Goal: Check status: Check status

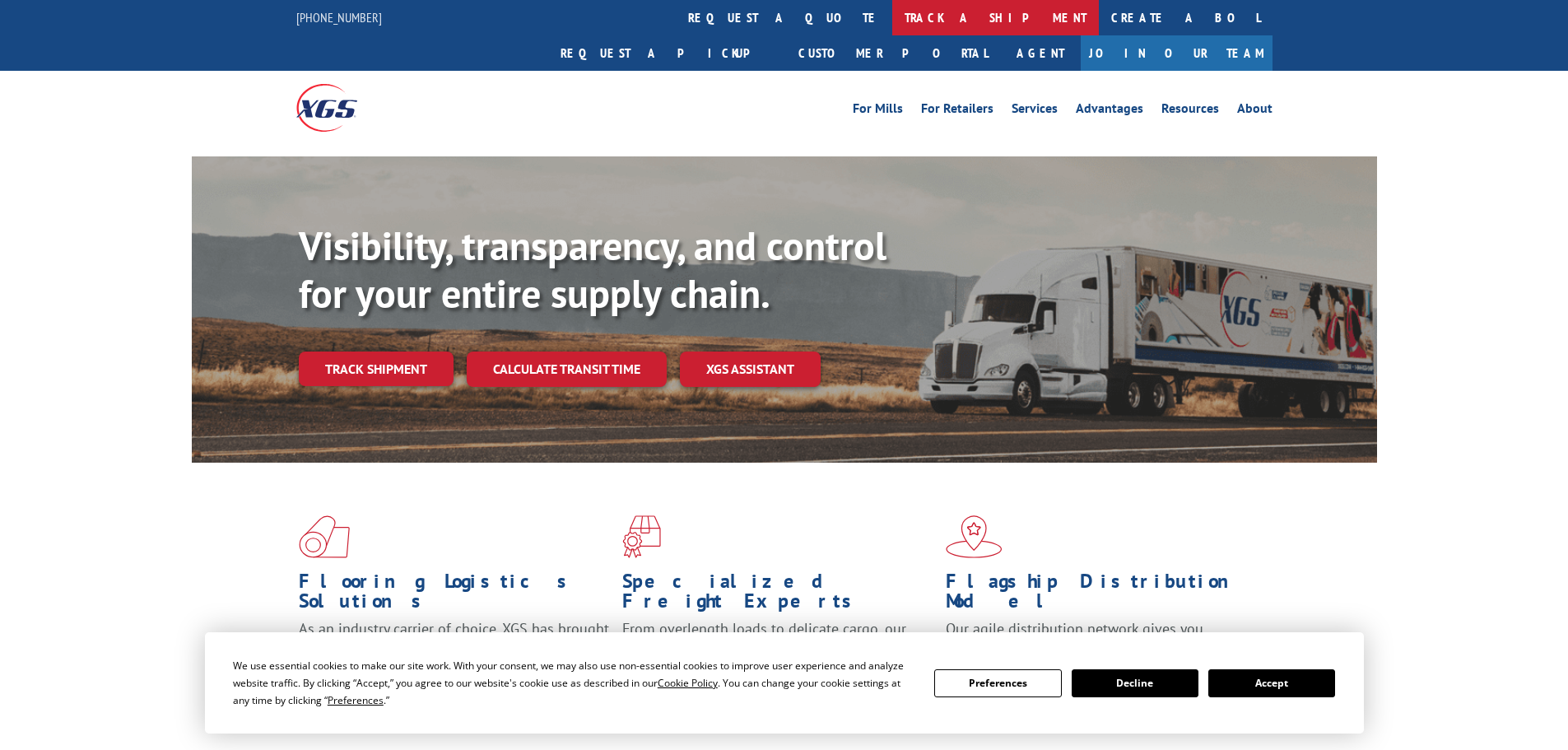
click at [892, 26] on link "track a shipment" at bounding box center [995, 17] width 206 height 36
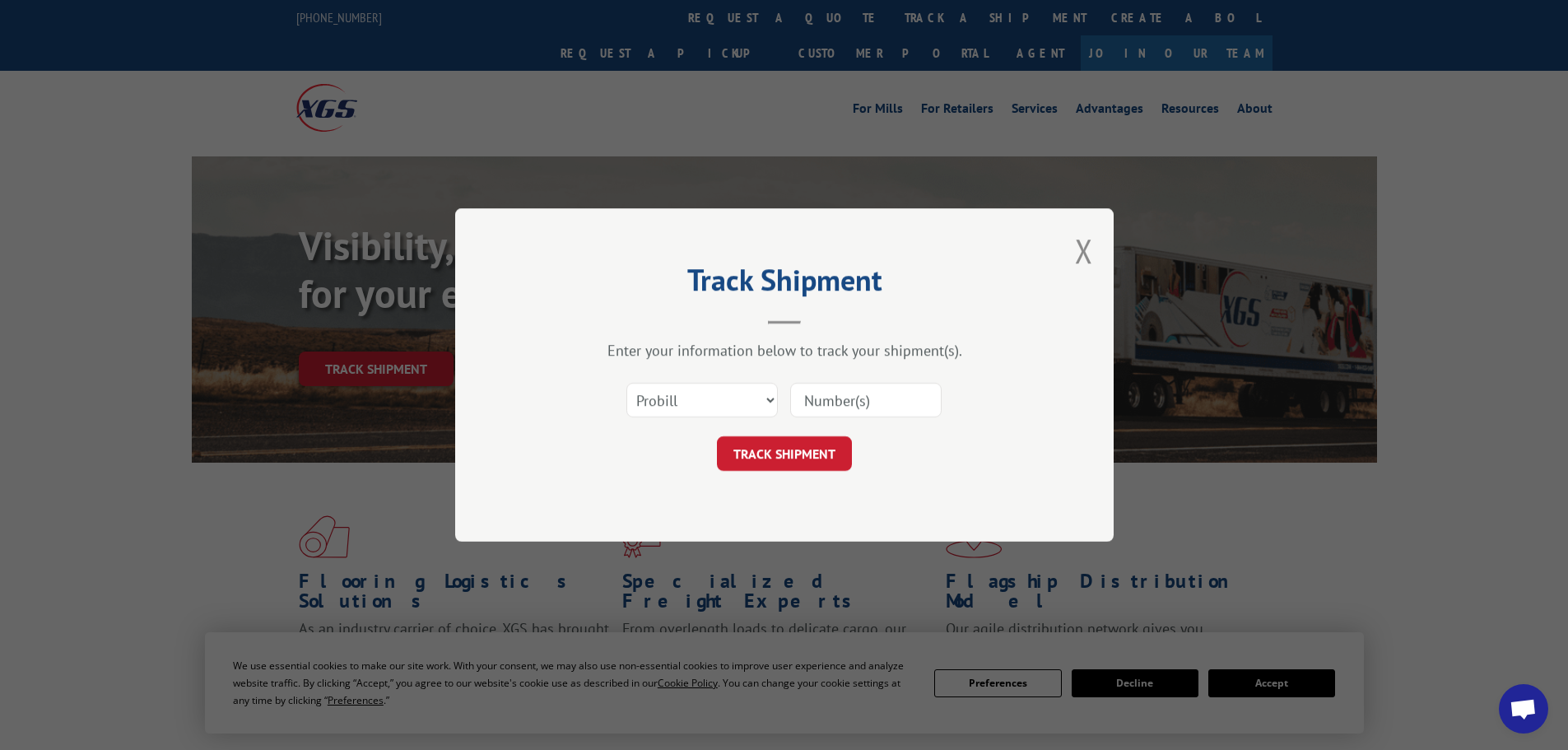
click at [810, 396] on input at bounding box center [866, 400] width 151 height 35
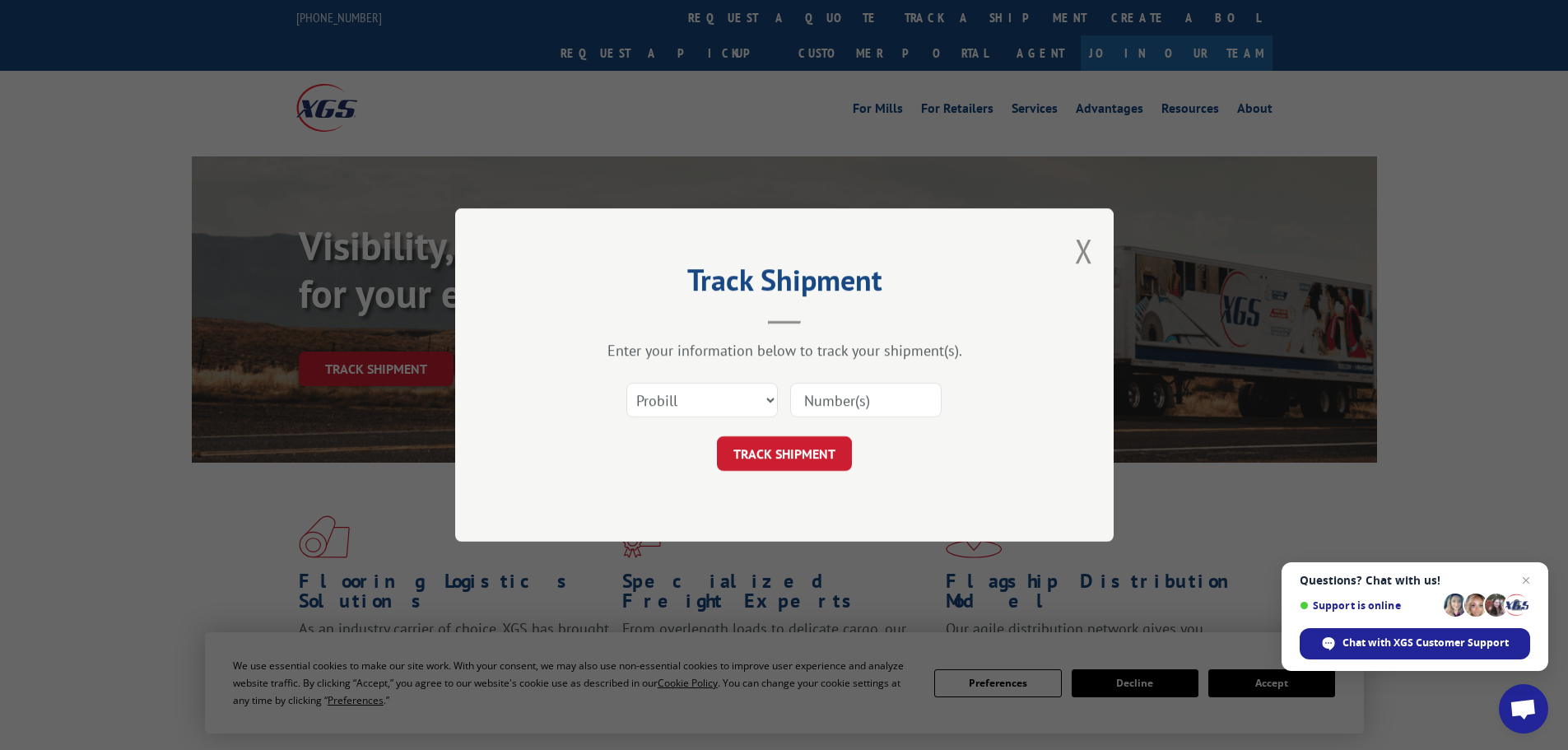
paste input "7061090"
type input "7061090"
click at [740, 392] on select "Select category... Probill BOL PO" at bounding box center [702, 400] width 151 height 35
select select "bol"
click at [627, 383] on select "Select category... Probill BOL PO" at bounding box center [702, 400] width 151 height 35
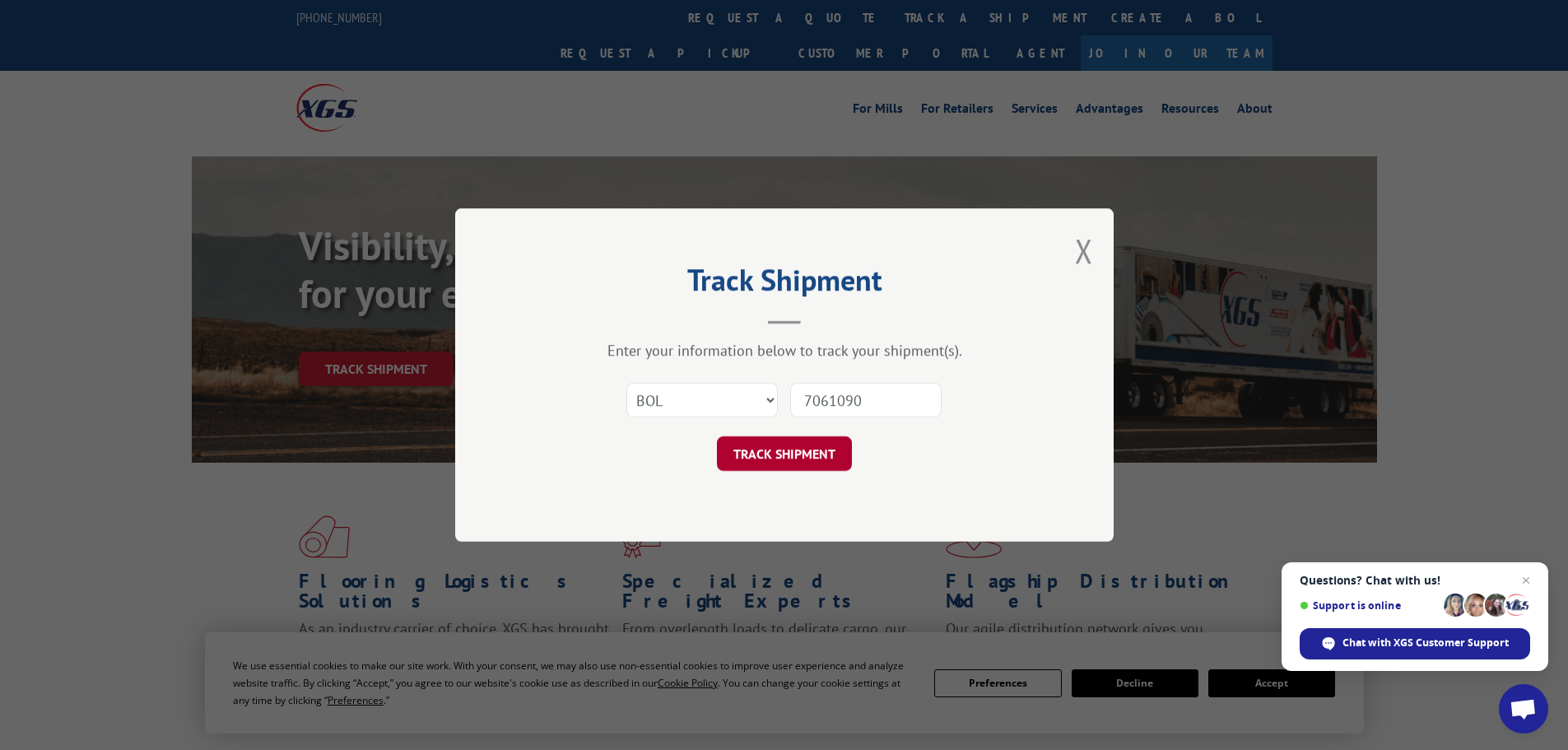
click at [738, 452] on button "TRACK SHIPMENT" at bounding box center [784, 454] width 135 height 35
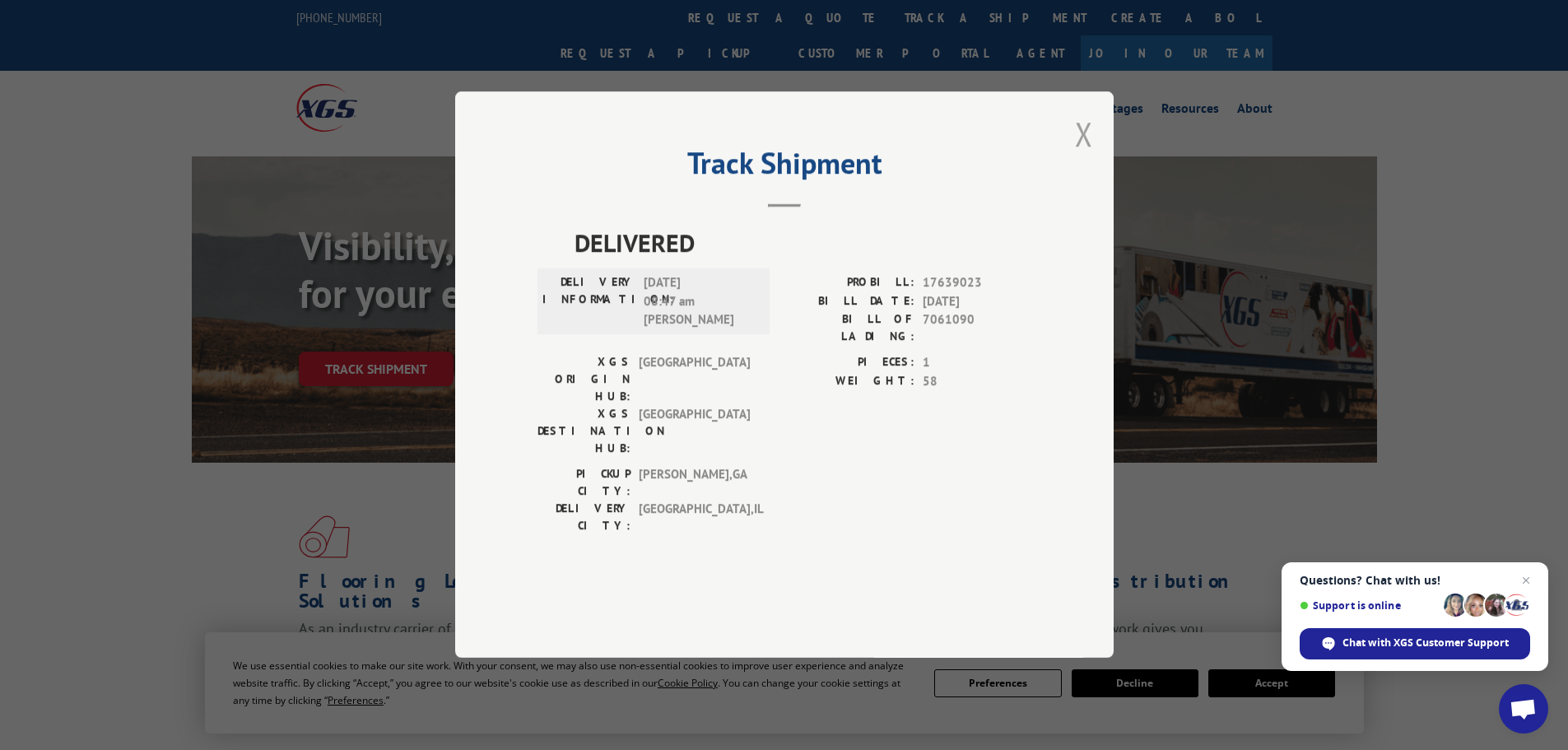
click at [1079, 156] on button "Close modal" at bounding box center [1084, 134] width 18 height 44
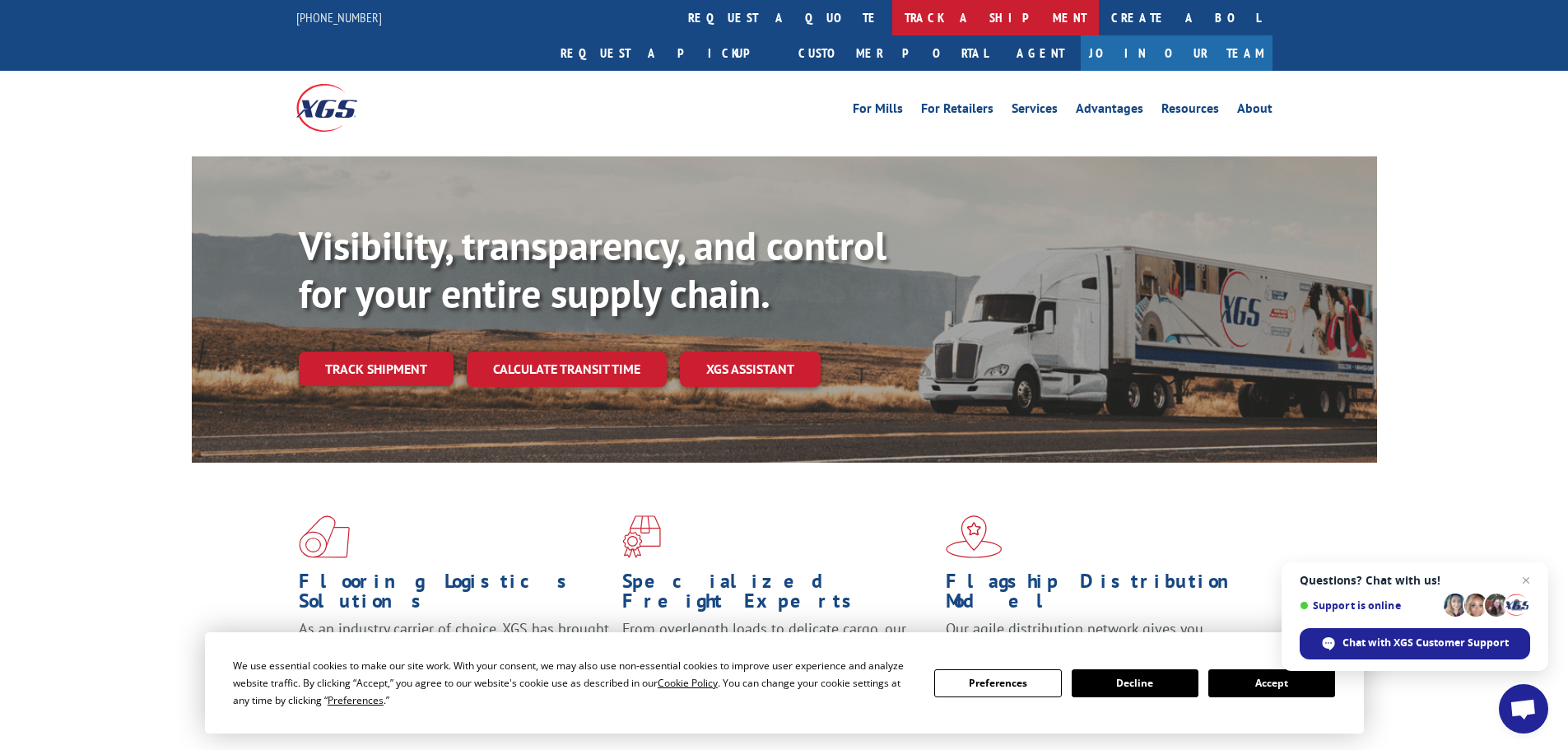
click at [892, 23] on link "track a shipment" at bounding box center [995, 17] width 206 height 36
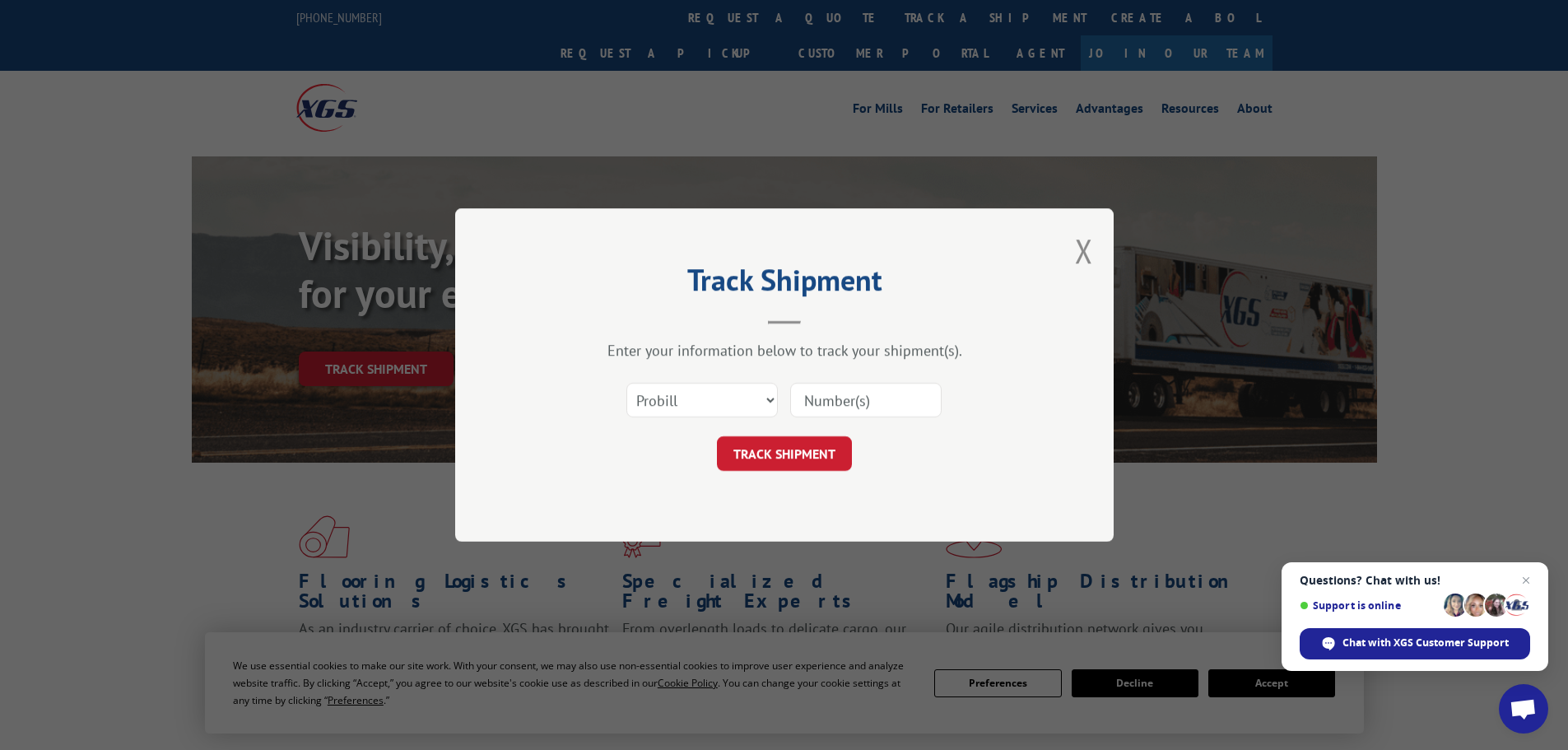
click at [819, 404] on input at bounding box center [866, 400] width 151 height 35
paste input "5529234"
type input "5529234"
click at [742, 394] on select "Select category... Probill BOL PO" at bounding box center [702, 400] width 151 height 35
select select "bol"
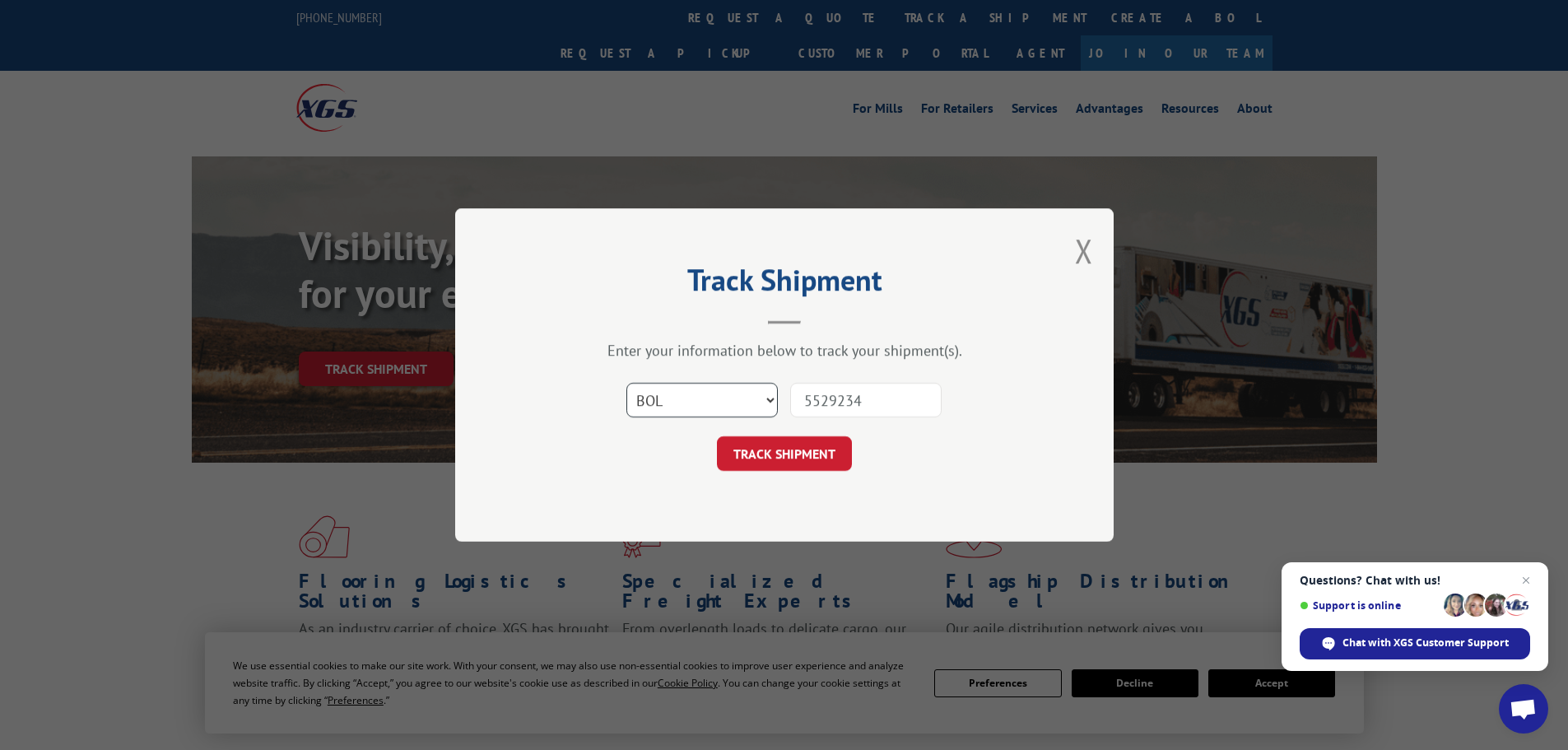
click at [627, 383] on select "Select category... Probill BOL PO" at bounding box center [702, 400] width 151 height 35
click at [729, 448] on button "TRACK SHIPMENT" at bounding box center [784, 454] width 135 height 35
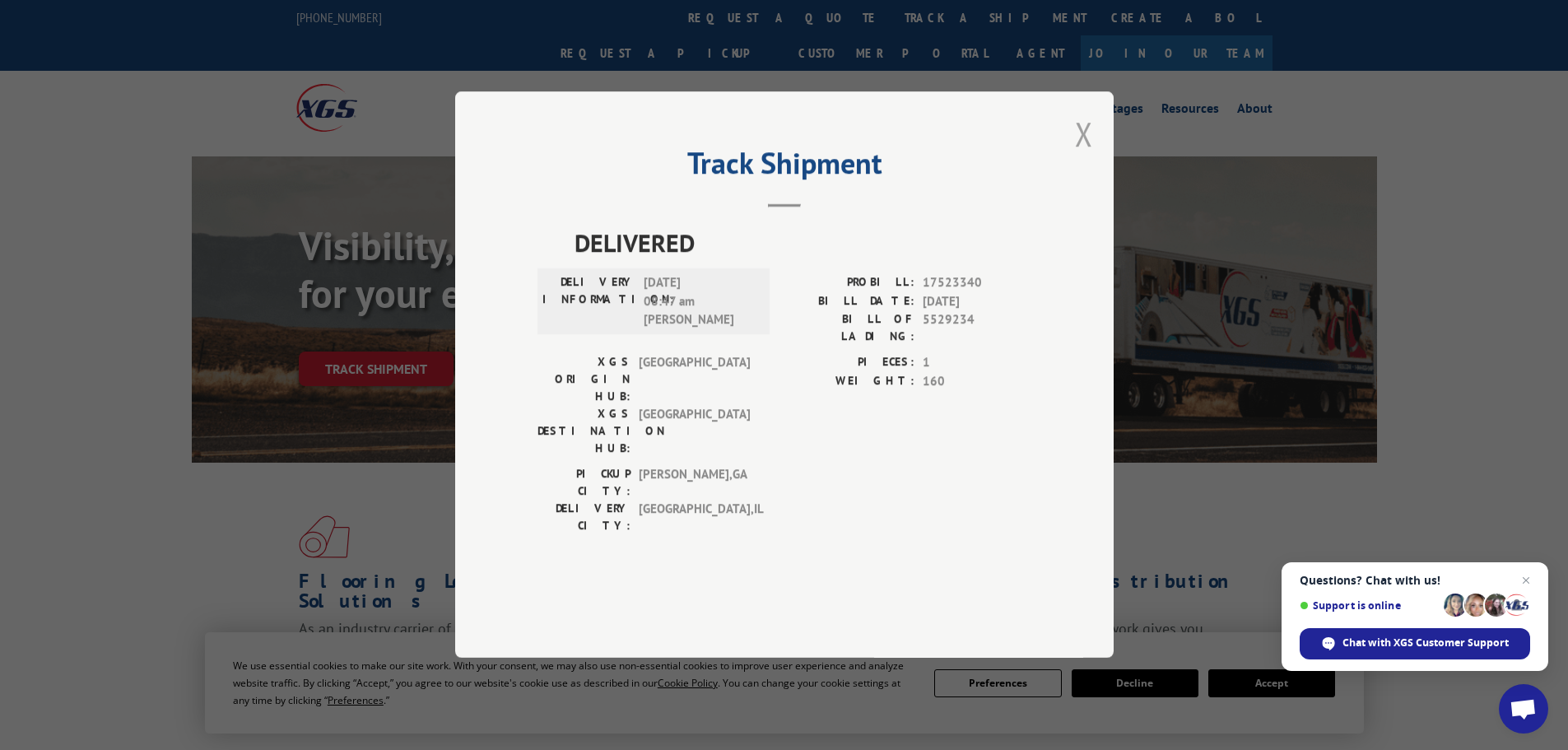
click at [1085, 156] on button "Close modal" at bounding box center [1084, 134] width 18 height 44
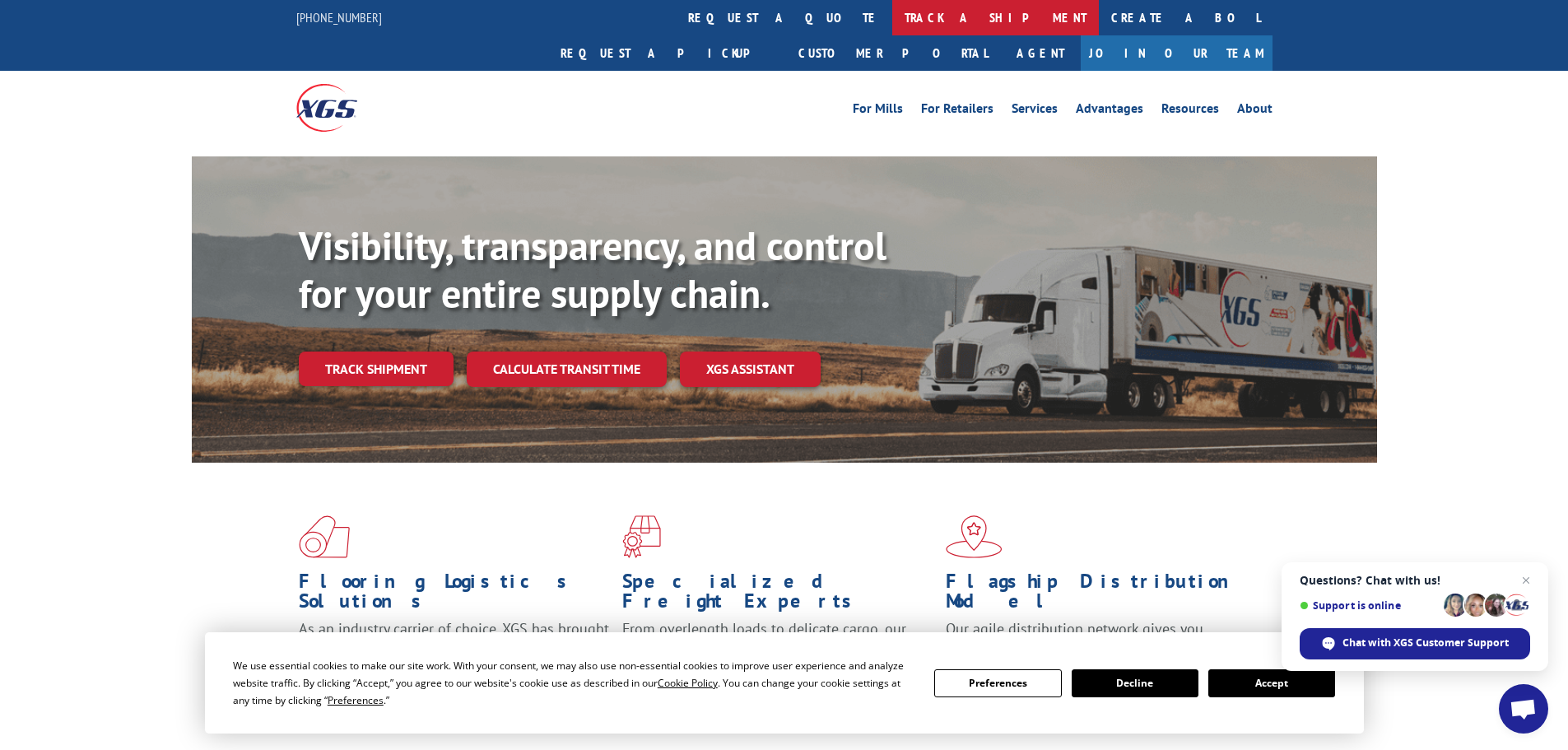
click at [892, 17] on link "track a shipment" at bounding box center [995, 17] width 206 height 36
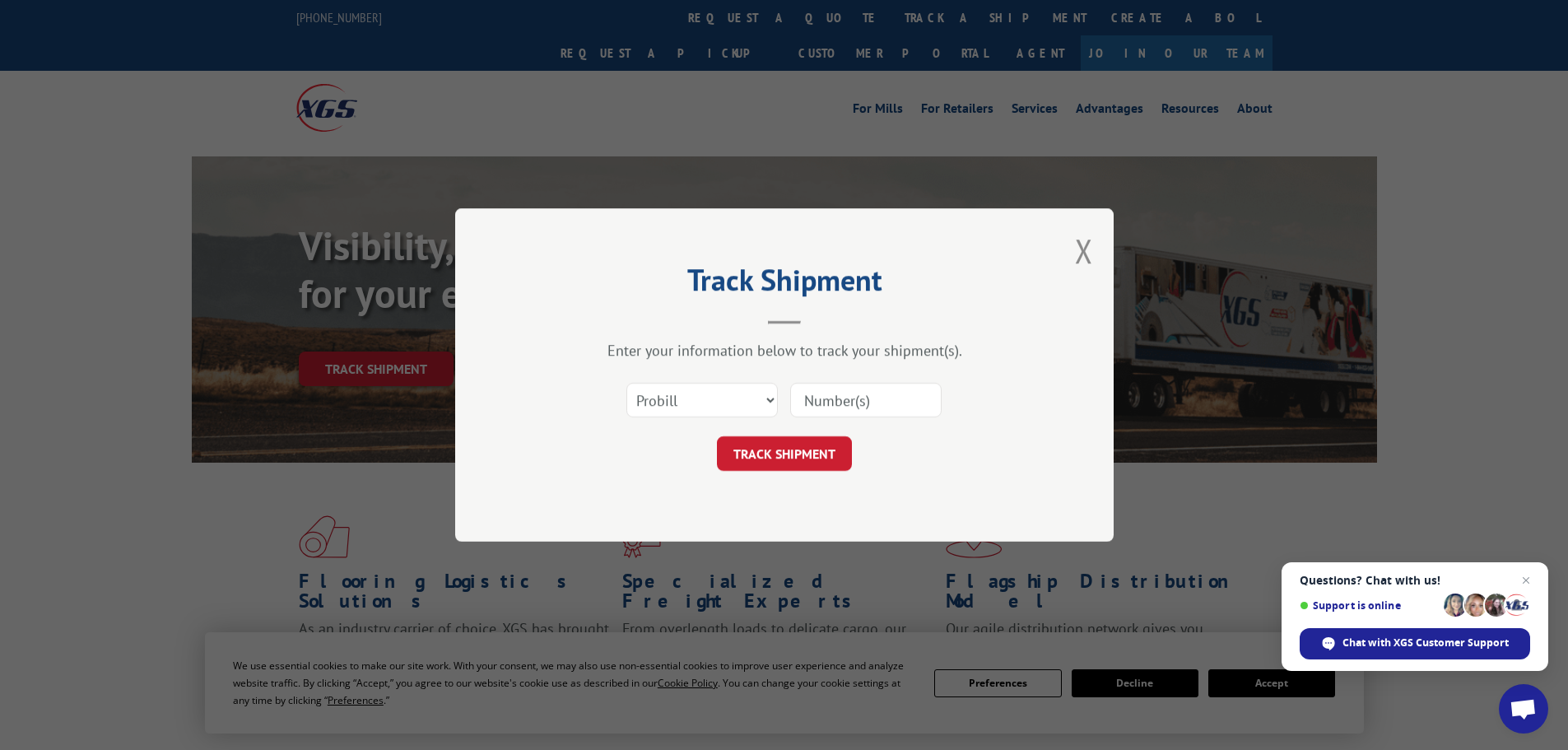
click at [803, 398] on input at bounding box center [866, 400] width 151 height 35
paste input "5549185"
type input "5549185"
click at [726, 395] on select "Select category... Probill BOL PO" at bounding box center [702, 400] width 151 height 35
select select "bol"
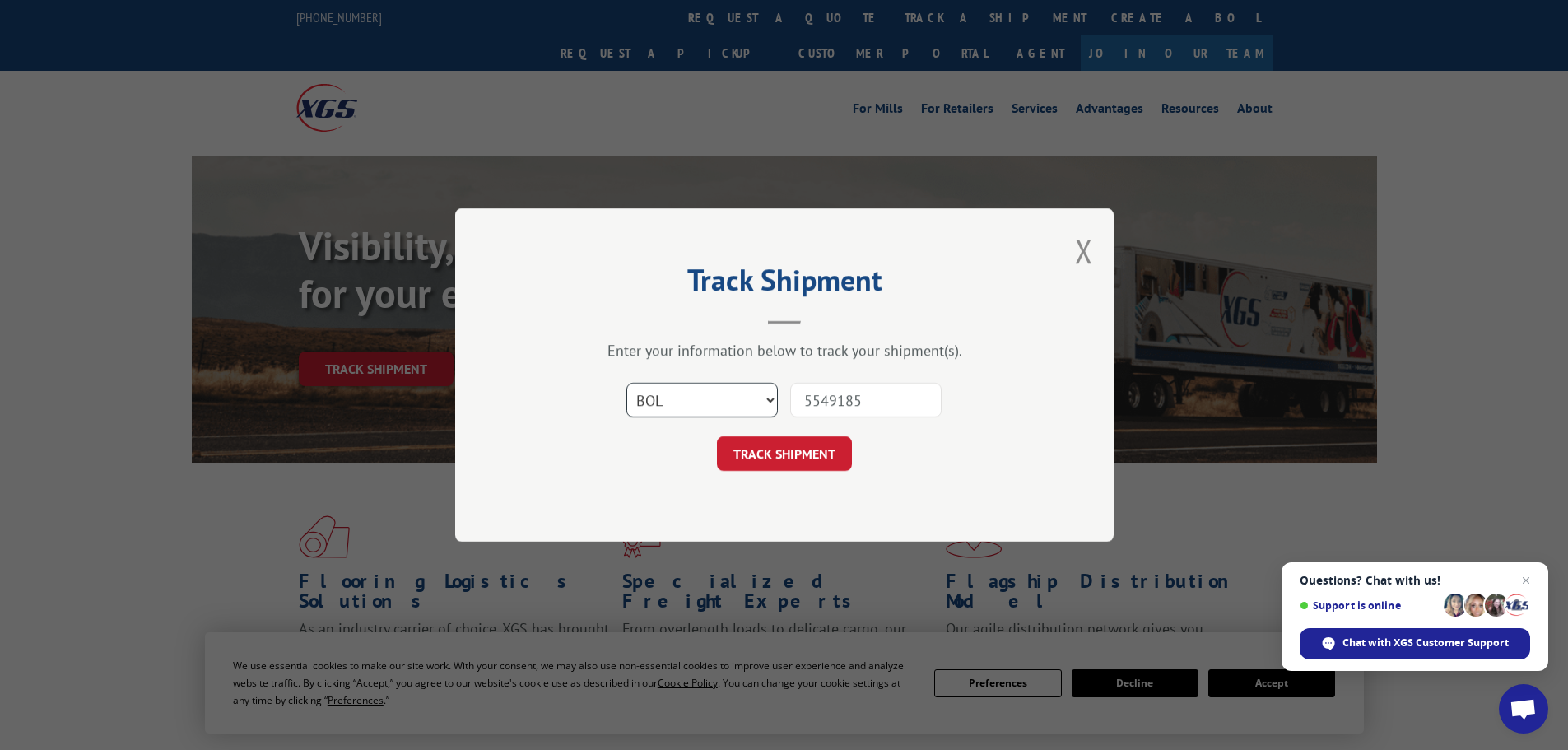
click at [627, 383] on select "Select category... Probill BOL PO" at bounding box center [702, 400] width 151 height 35
click at [736, 457] on button "TRACK SHIPMENT" at bounding box center [784, 454] width 135 height 35
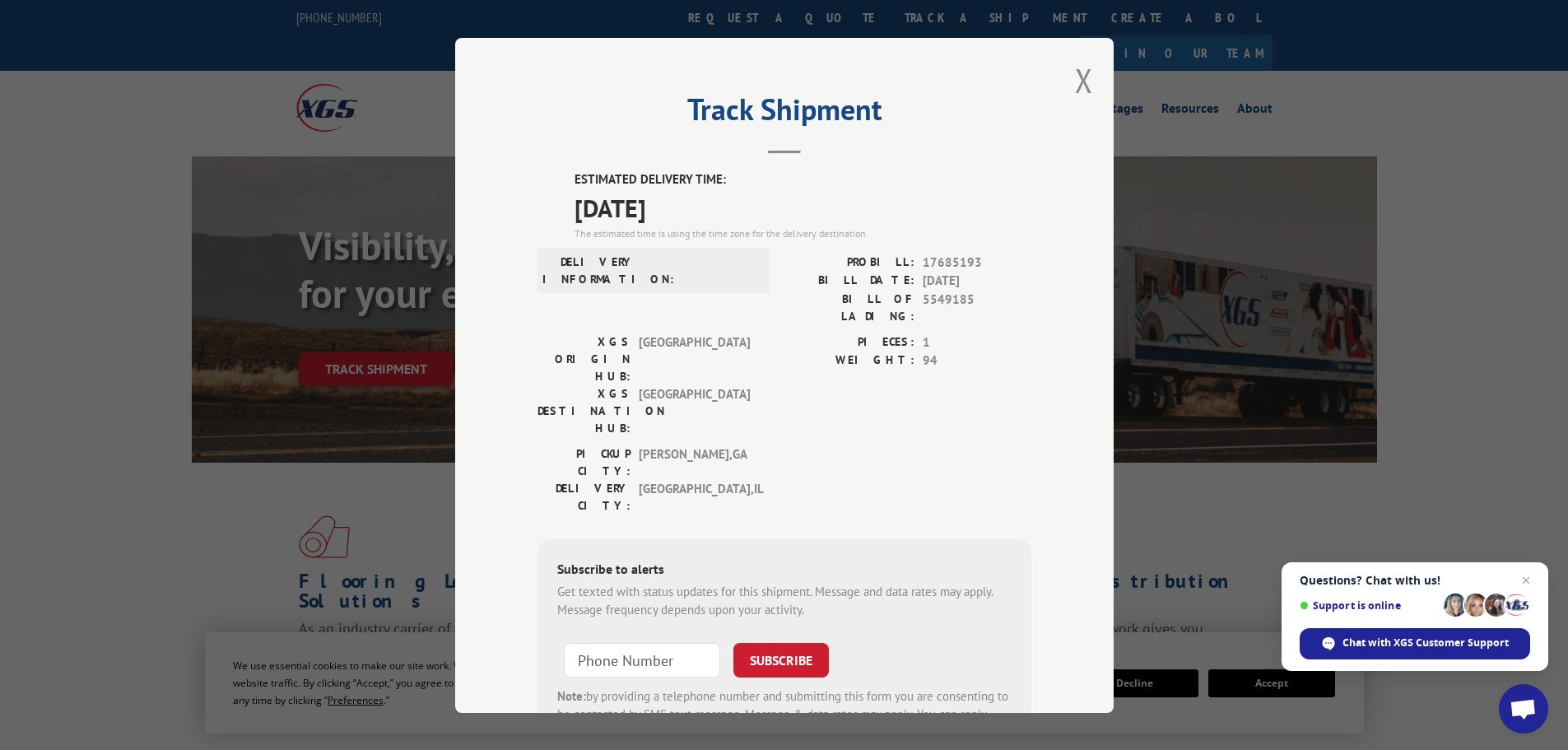
click at [270, 97] on div "Track Shipment ESTIMATED DELIVERY TIME: [DATE] The estimated time is using the …" at bounding box center [784, 375] width 1568 height 750
click at [1079, 69] on button "Close modal" at bounding box center [1084, 79] width 18 height 44
